Goal: Obtain resource: Download file/media

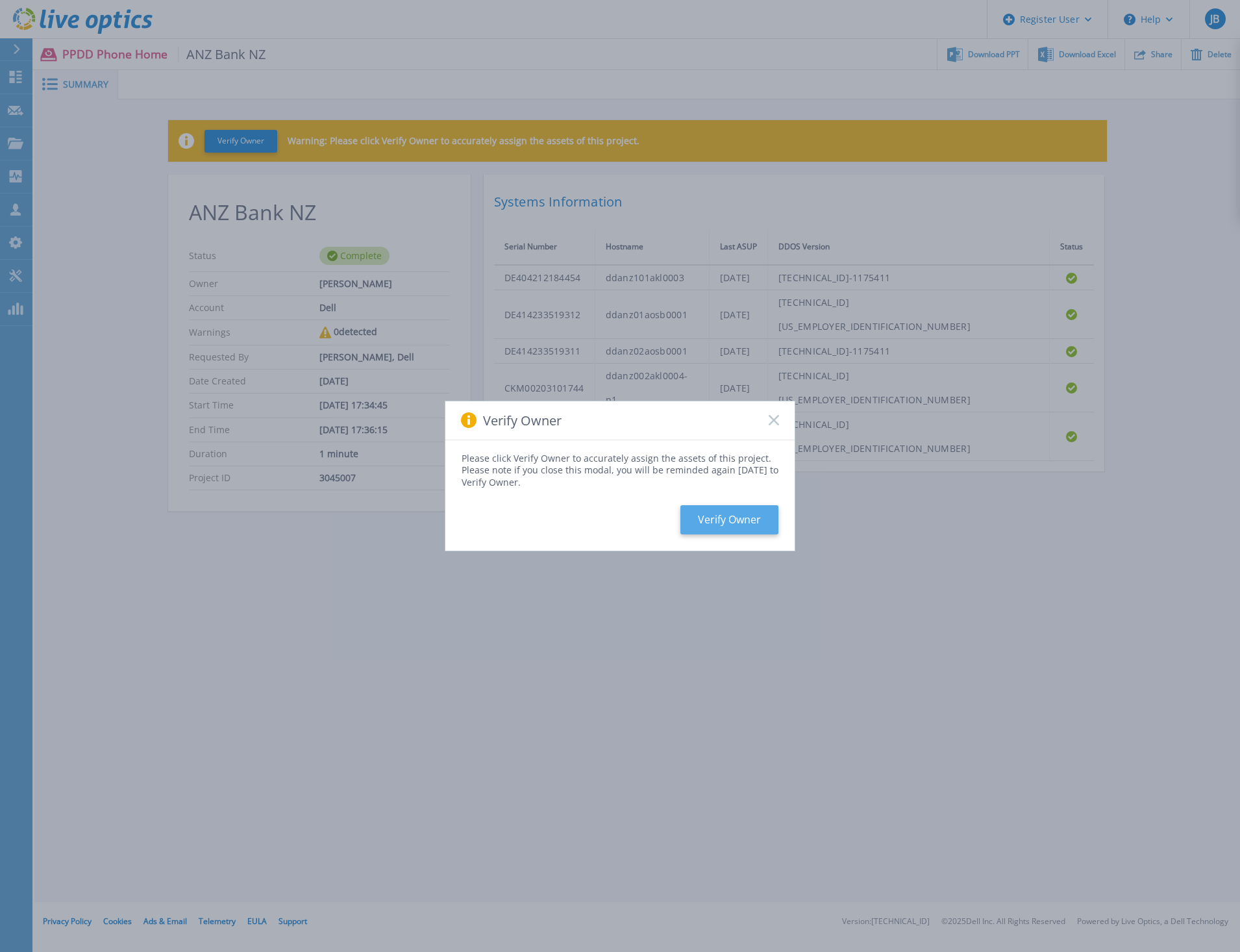
click at [725, 515] on button "Verify Owner" at bounding box center [730, 519] width 98 height 29
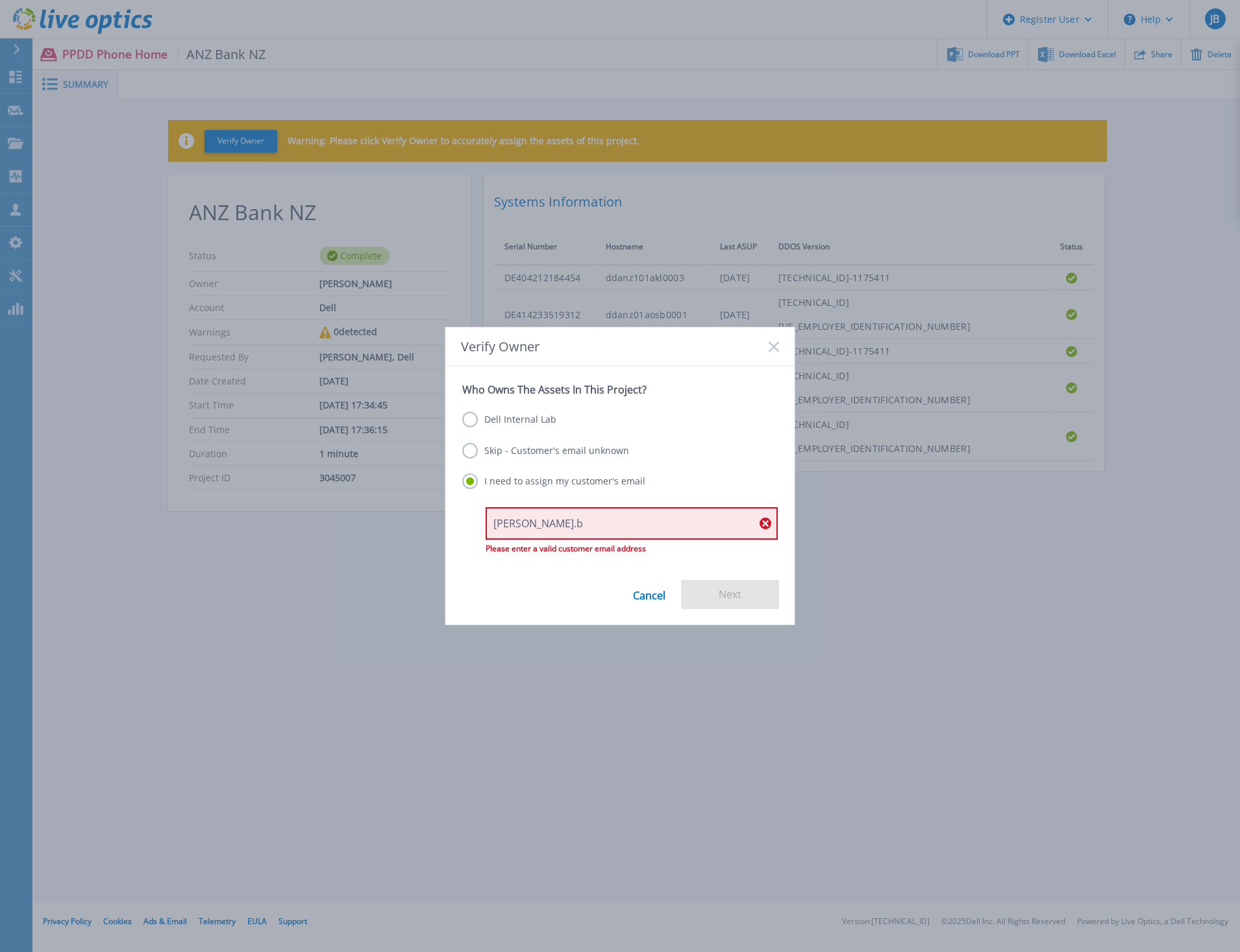
type input "[PERSON_NAME][EMAIL_ADDRESS][PERSON_NAME][DOMAIN_NAME]"
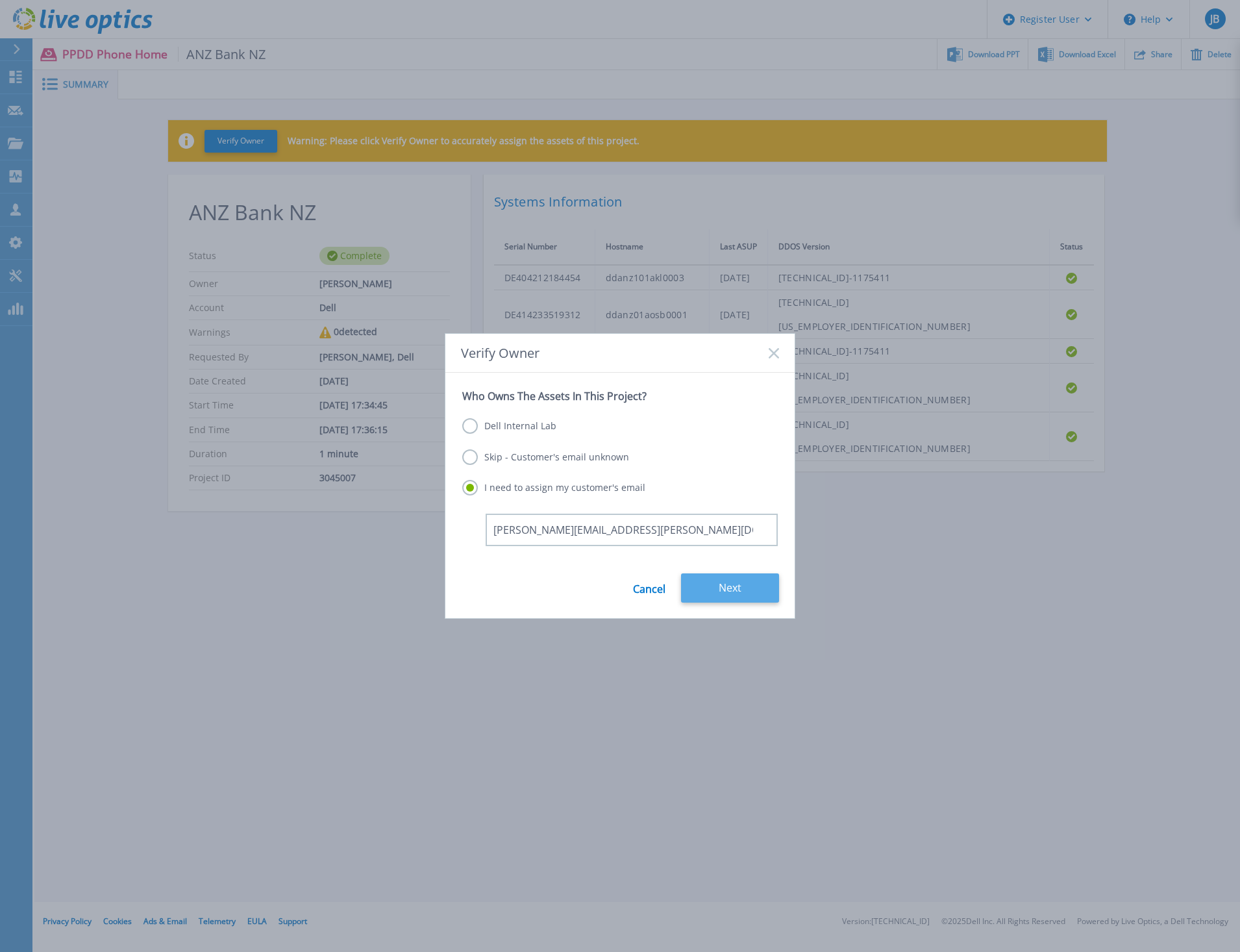
click at [699, 587] on button "Next" at bounding box center [730, 587] width 98 height 29
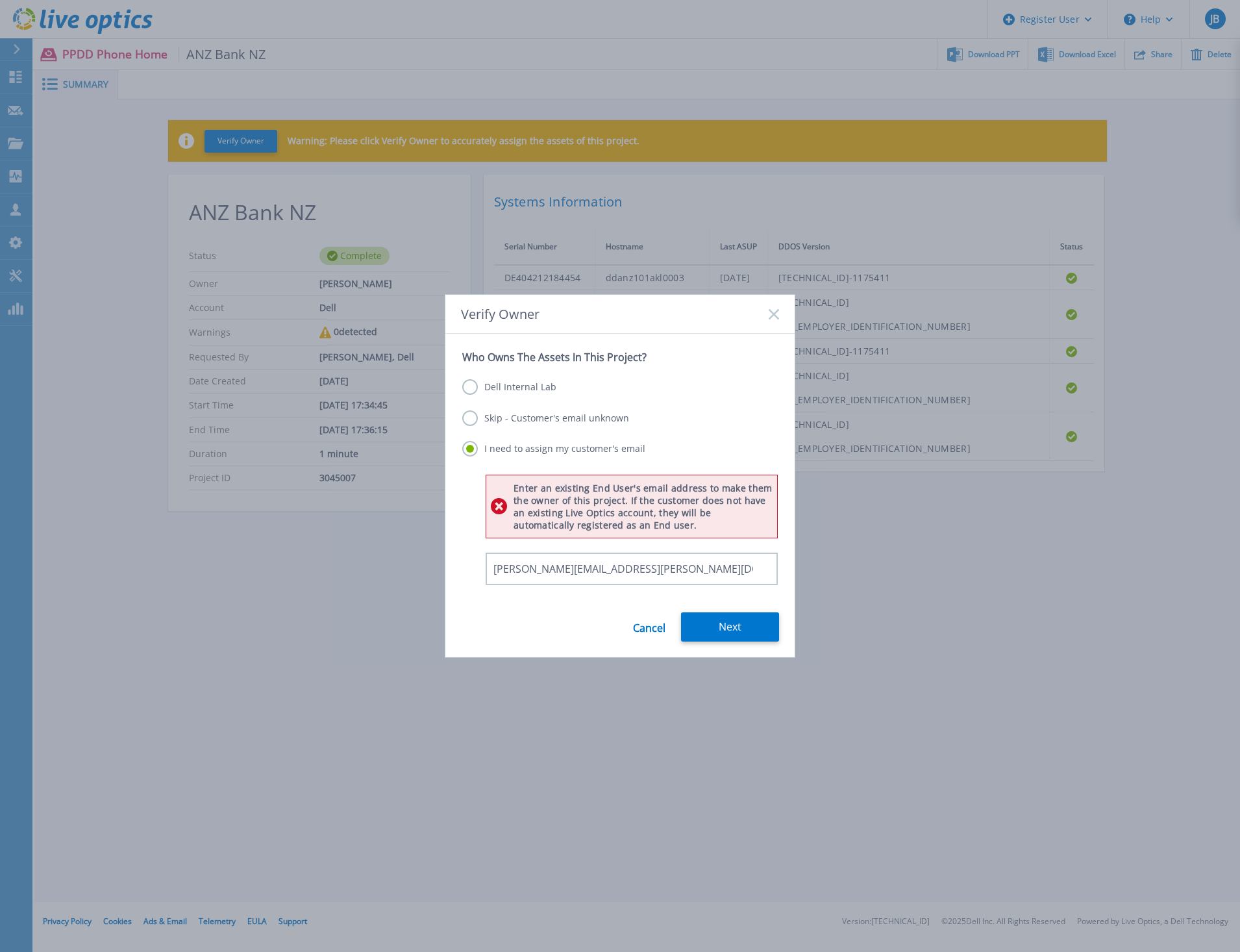
click at [588, 419] on label "Skip - Customer's email unknown" at bounding box center [546, 419] width 167 height 16
click at [0, 0] on input "Skip - Customer's email unknown" at bounding box center [0, 0] width 0 height 0
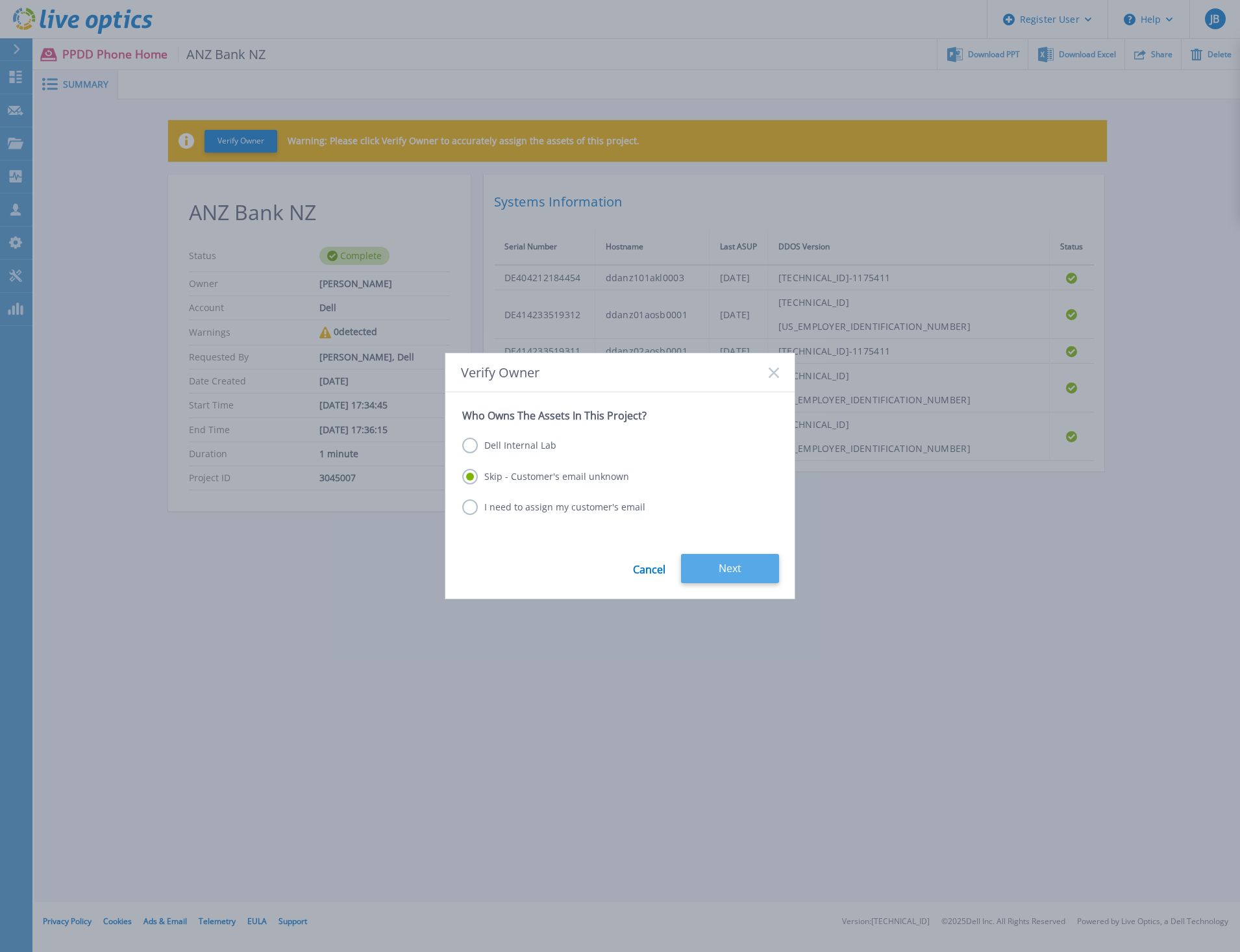
click at [713, 574] on button "Next" at bounding box center [730, 568] width 98 height 29
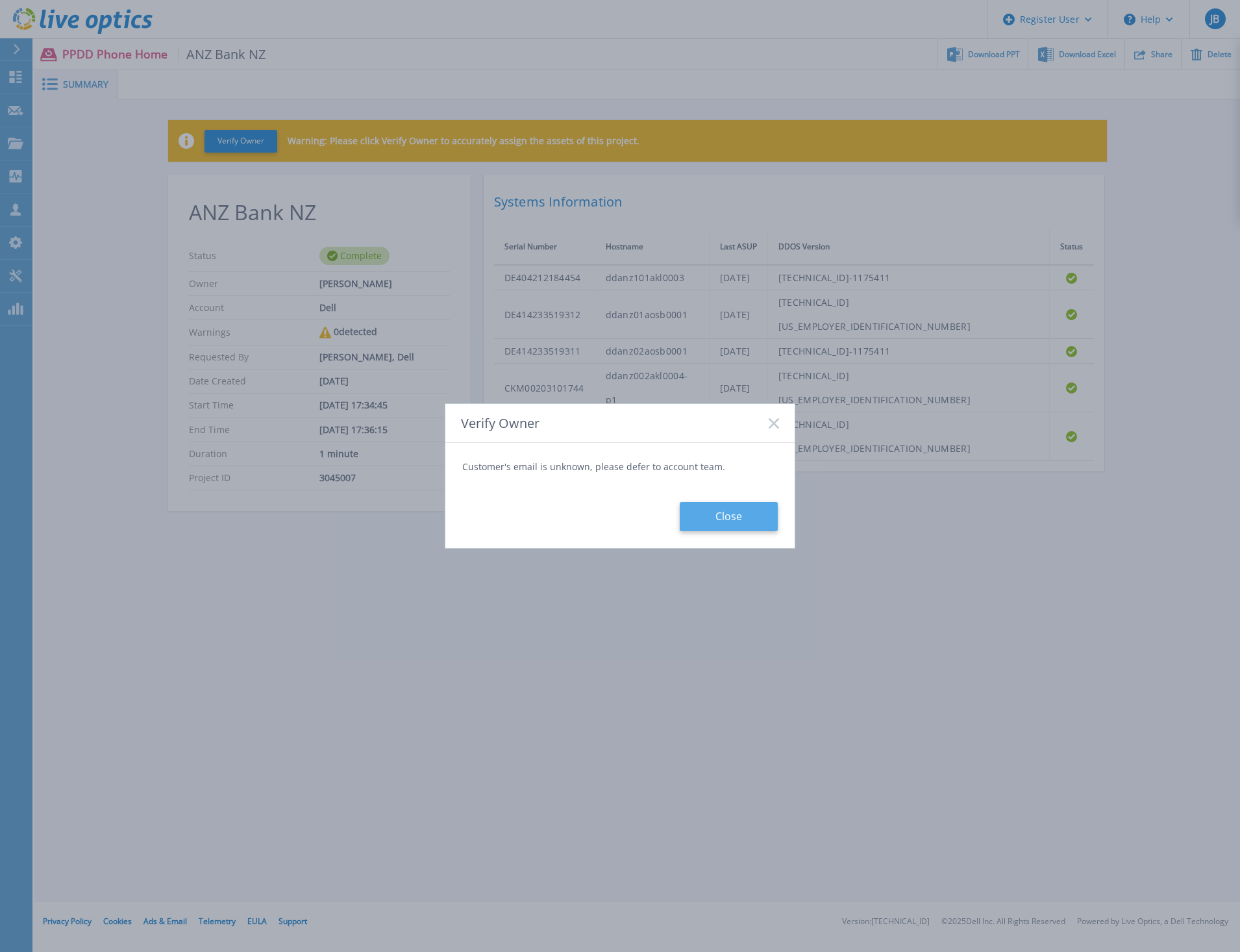
click at [730, 520] on button "Close" at bounding box center [729, 516] width 98 height 29
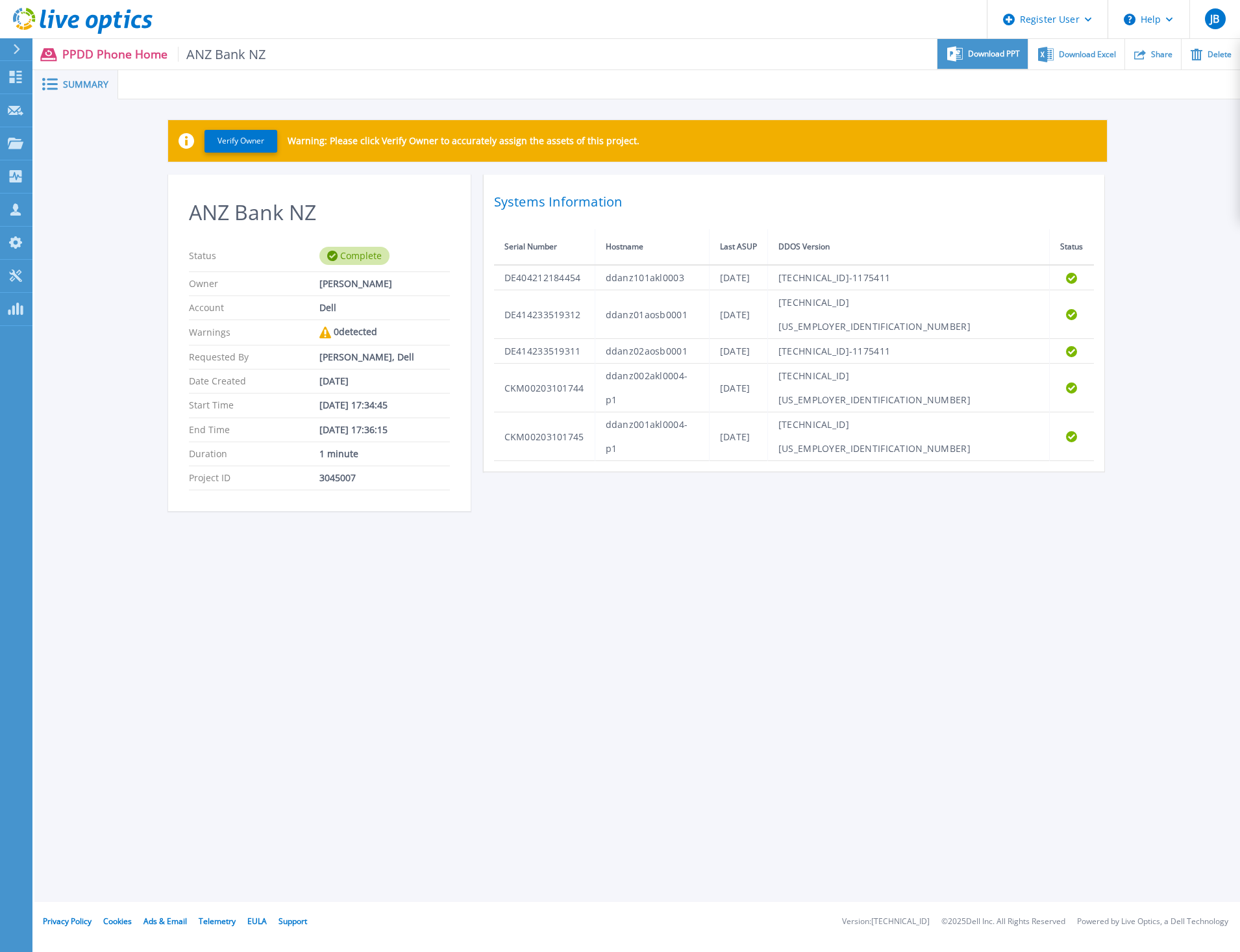
click at [1001, 57] on span "Download PPT" at bounding box center [994, 54] width 52 height 8
click at [1098, 623] on div "Summary Verify Owner Warning: Please click Verify Owner to accurately assign th…" at bounding box center [638, 450] width 1206 height 902
